Goal: Task Accomplishment & Management: Use online tool/utility

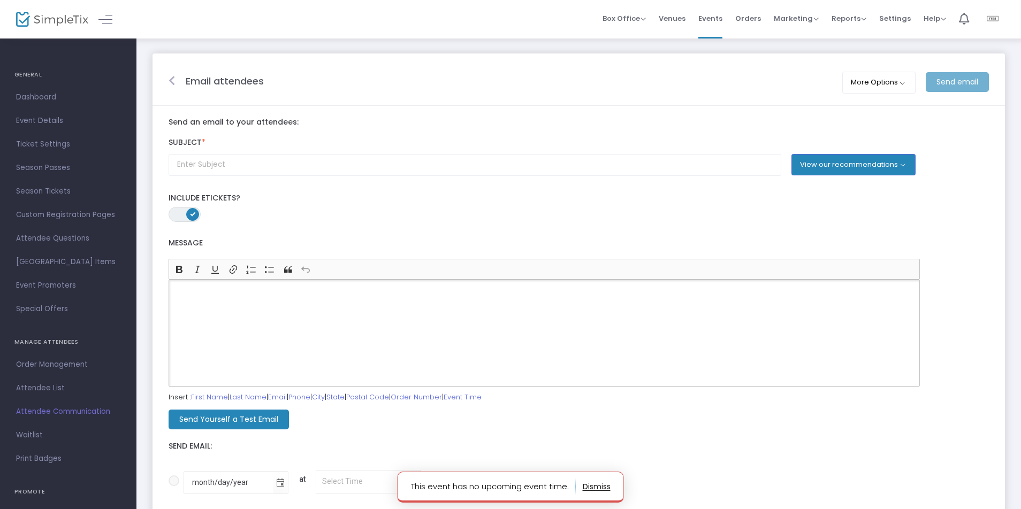
click at [497, 333] on div "Rich Text Editor, main" at bounding box center [544, 333] width 751 height 107
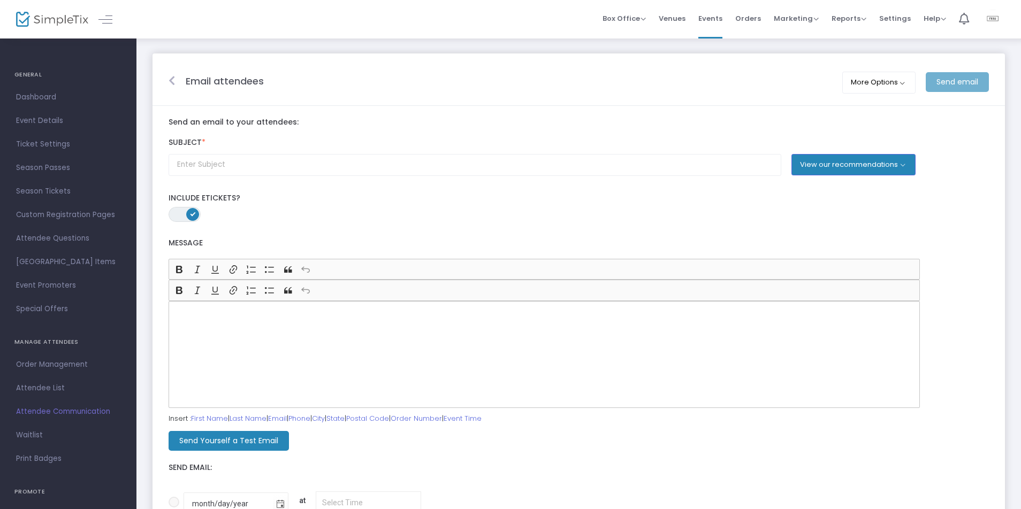
click at [489, 308] on div "Rich Text Editor, main" at bounding box center [544, 354] width 751 height 107
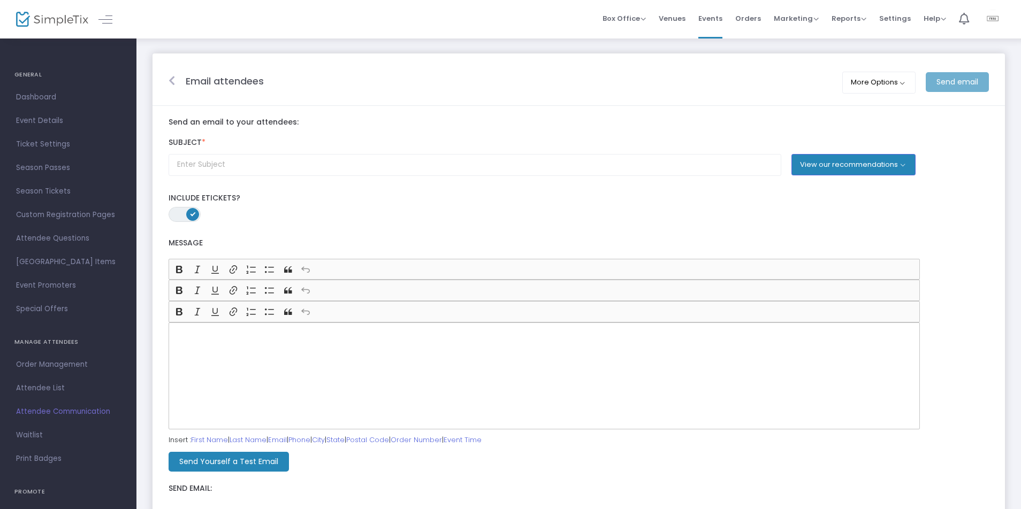
click at [422, 356] on div "Rich Text Editor, main" at bounding box center [544, 376] width 751 height 107
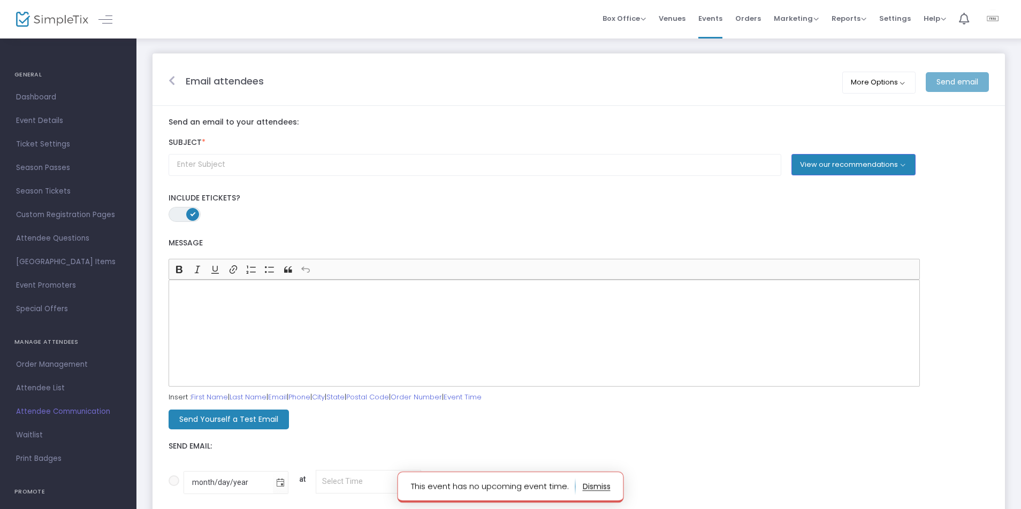
click at [435, 307] on div "Rich Text Editor, main" at bounding box center [544, 333] width 751 height 107
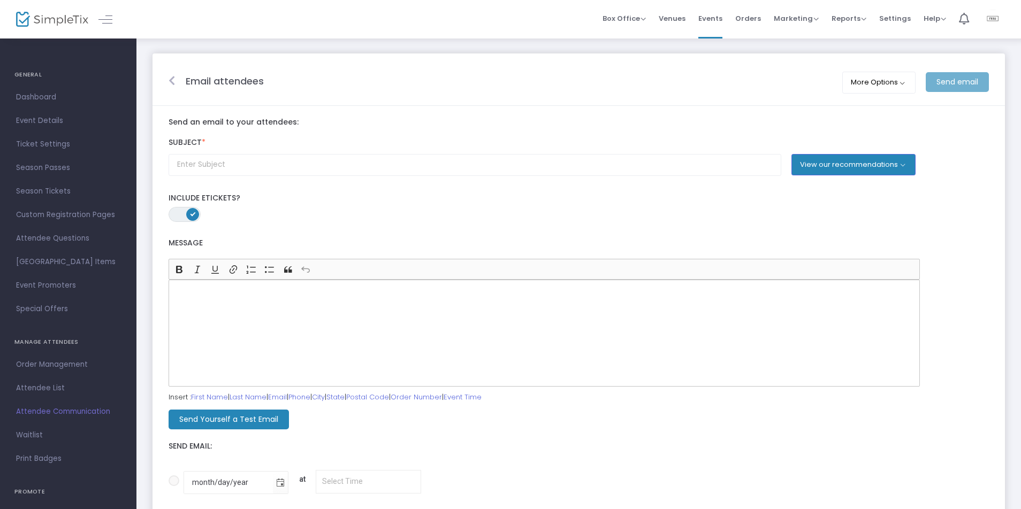
click at [514, 318] on div "Rich Text Editor, main" at bounding box center [544, 333] width 751 height 107
click at [616, 314] on p "We wanted to extend a huge thank you for joining us at the Richmond Mastermind …" at bounding box center [544, 309] width 742 height 11
click at [843, 316] on div "Hi, We wanted to extend a huge thank you for joining us at the Richmond Masterm…" at bounding box center [544, 333] width 751 height 107
